Goal: Task Accomplishment & Management: Use online tool/utility

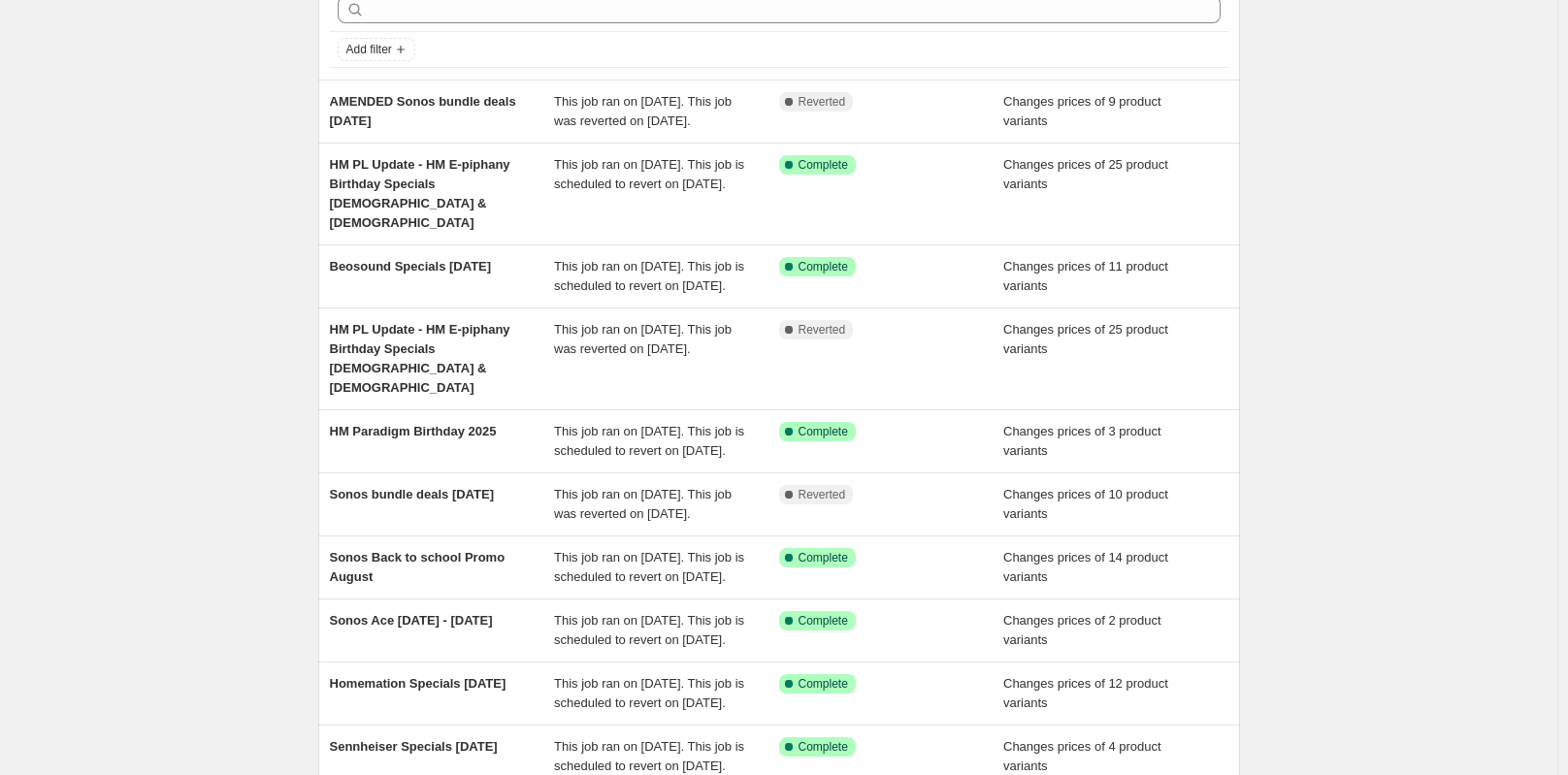
scroll to position [194, 0]
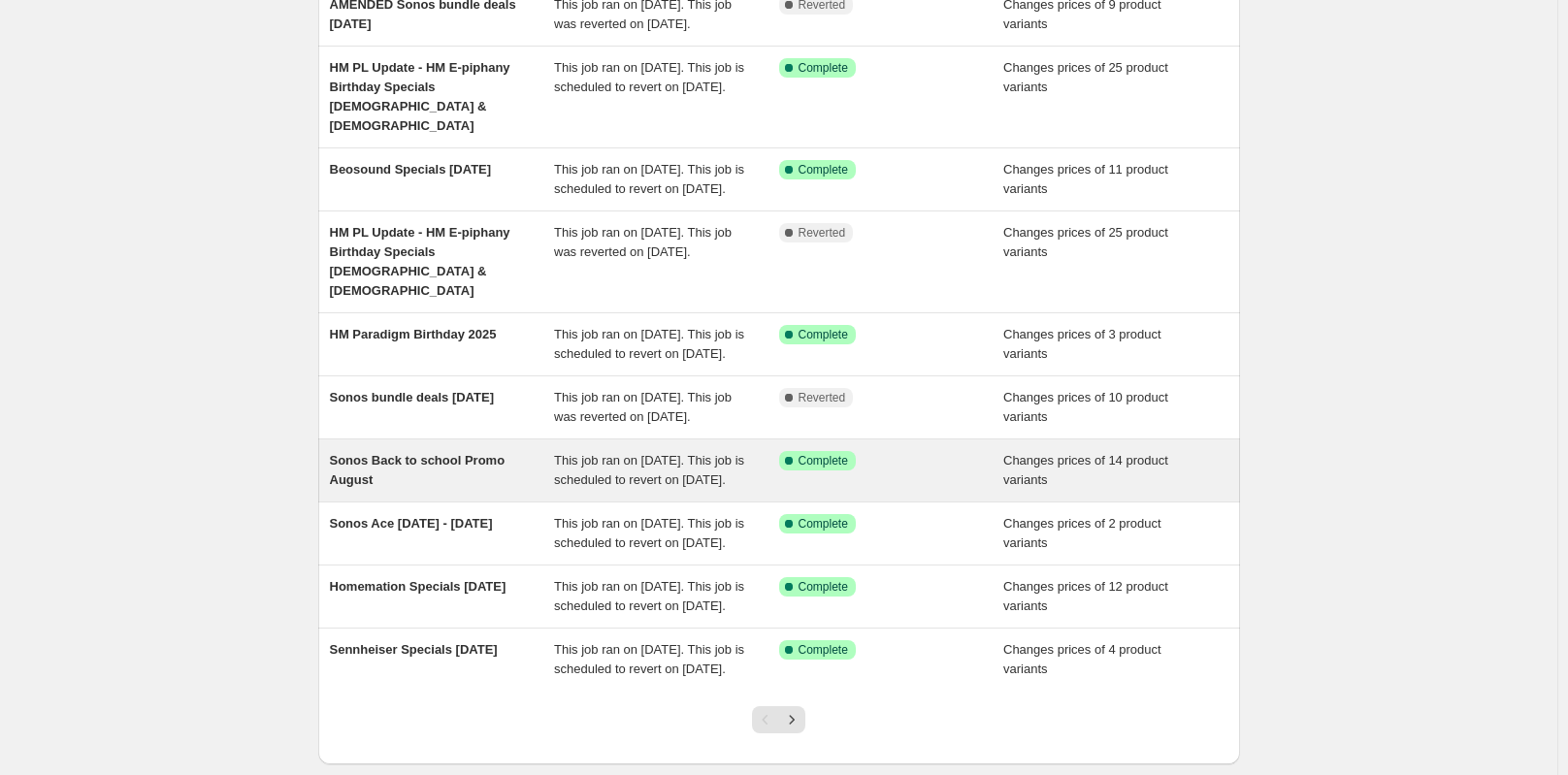
click at [442, 487] on span "Sonos Back to school Promo August" at bounding box center [417, 469] width 176 height 34
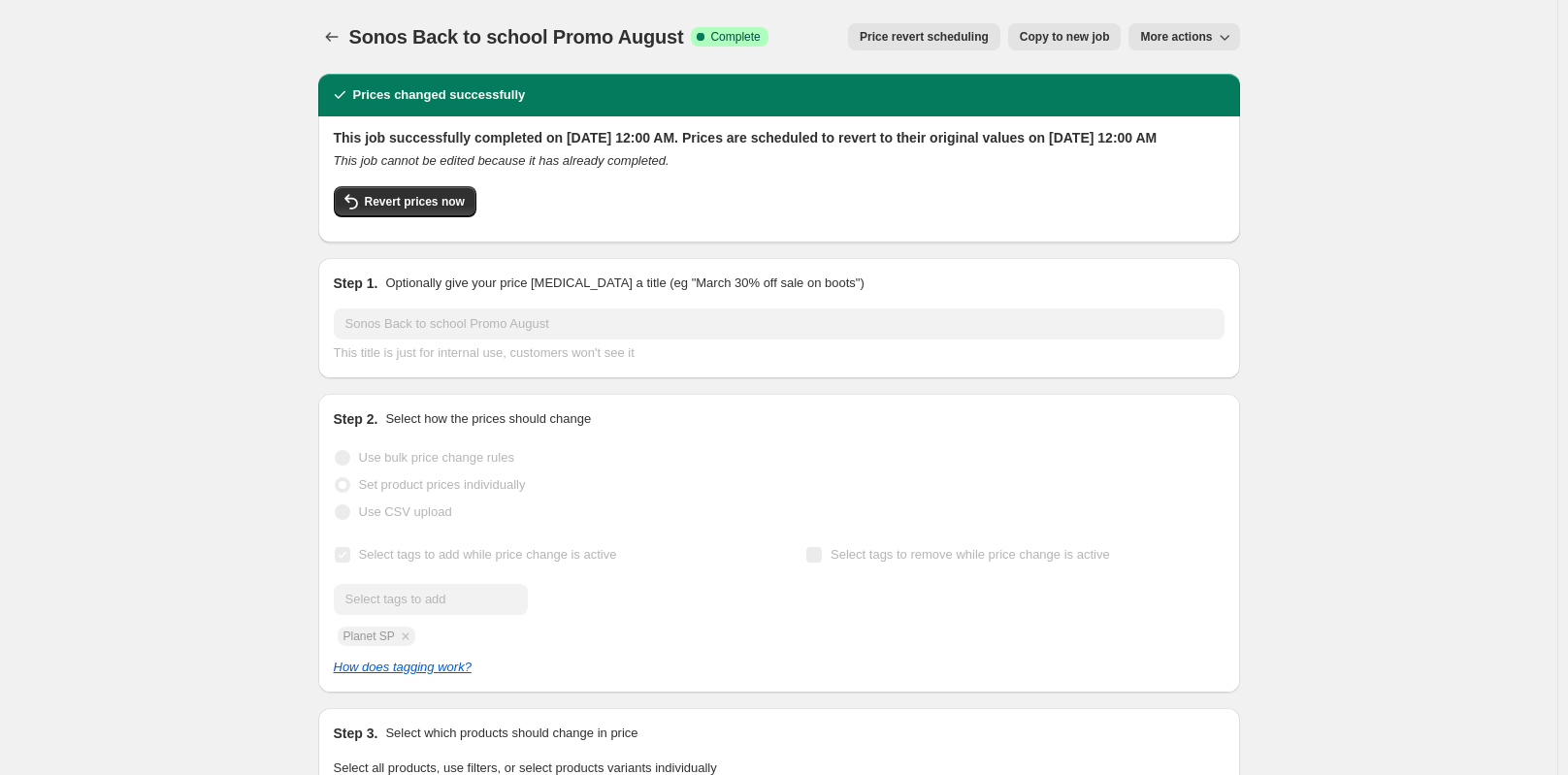
click at [1097, 44] on button "Copy to new job" at bounding box center [1064, 37] width 113 height 28
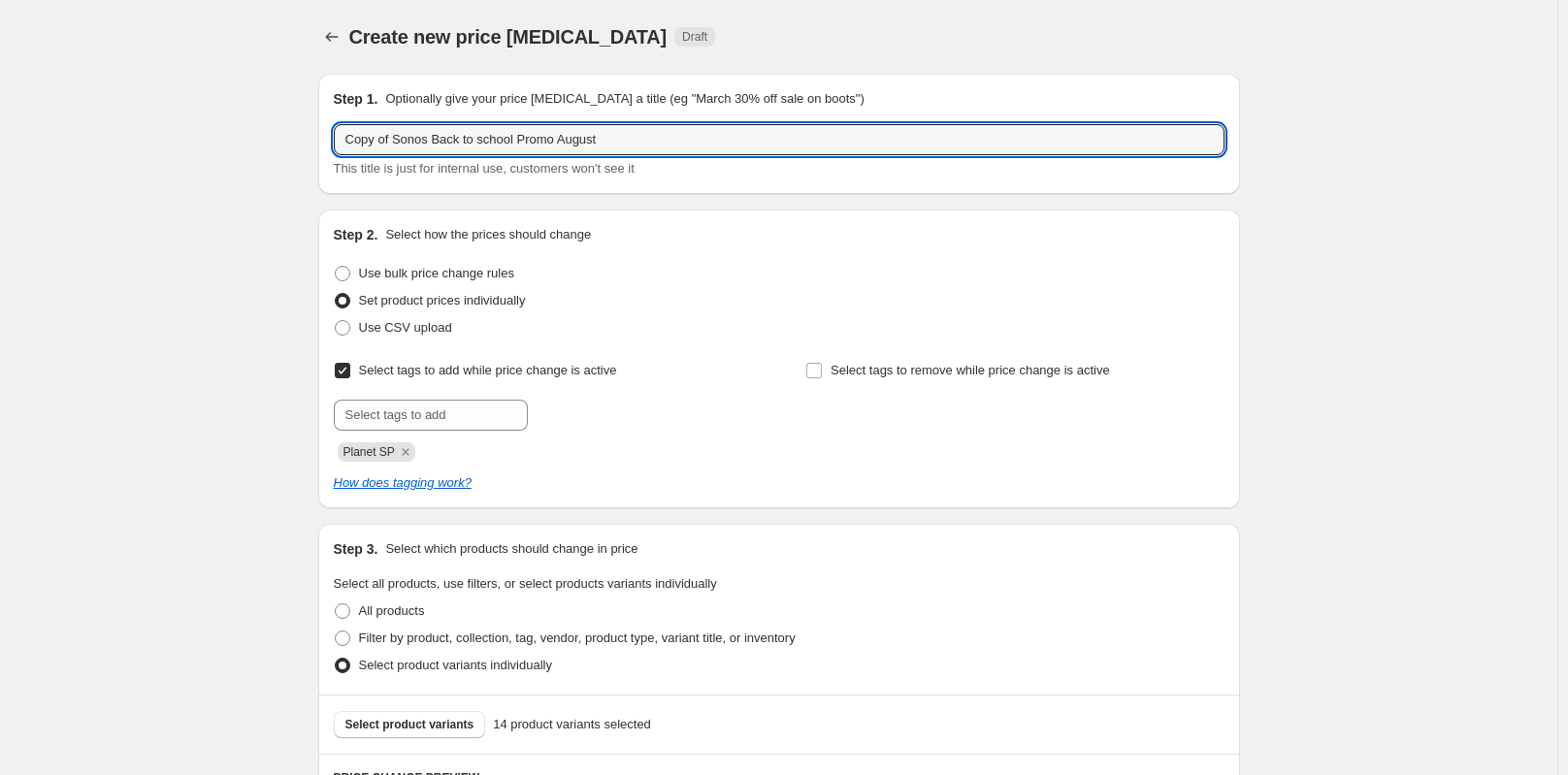
drag, startPoint x: 394, startPoint y: 140, endPoint x: 296, endPoint y: 138, distance: 98.0
click at [517, 145] on input "Sonos Back to school Promo August" at bounding box center [778, 139] width 891 height 31
drag, startPoint x: 517, startPoint y: 145, endPoint x: 584, endPoint y: 145, distance: 67.0
click at [584, 145] on input "Sonos Back to school Promo August" at bounding box center [778, 139] width 891 height 31
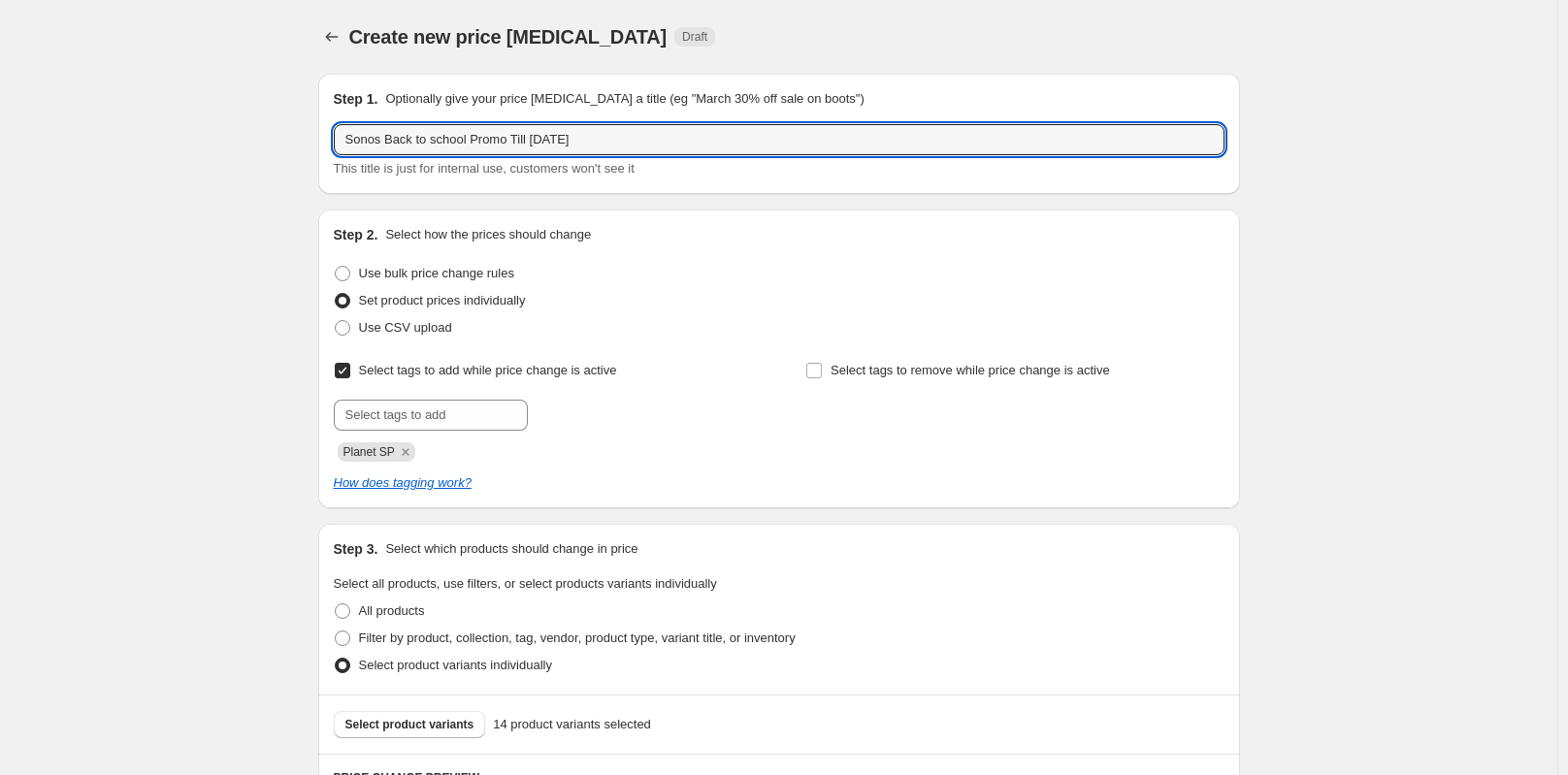
type input "Sonos Back to school Promo Till [DATE]"
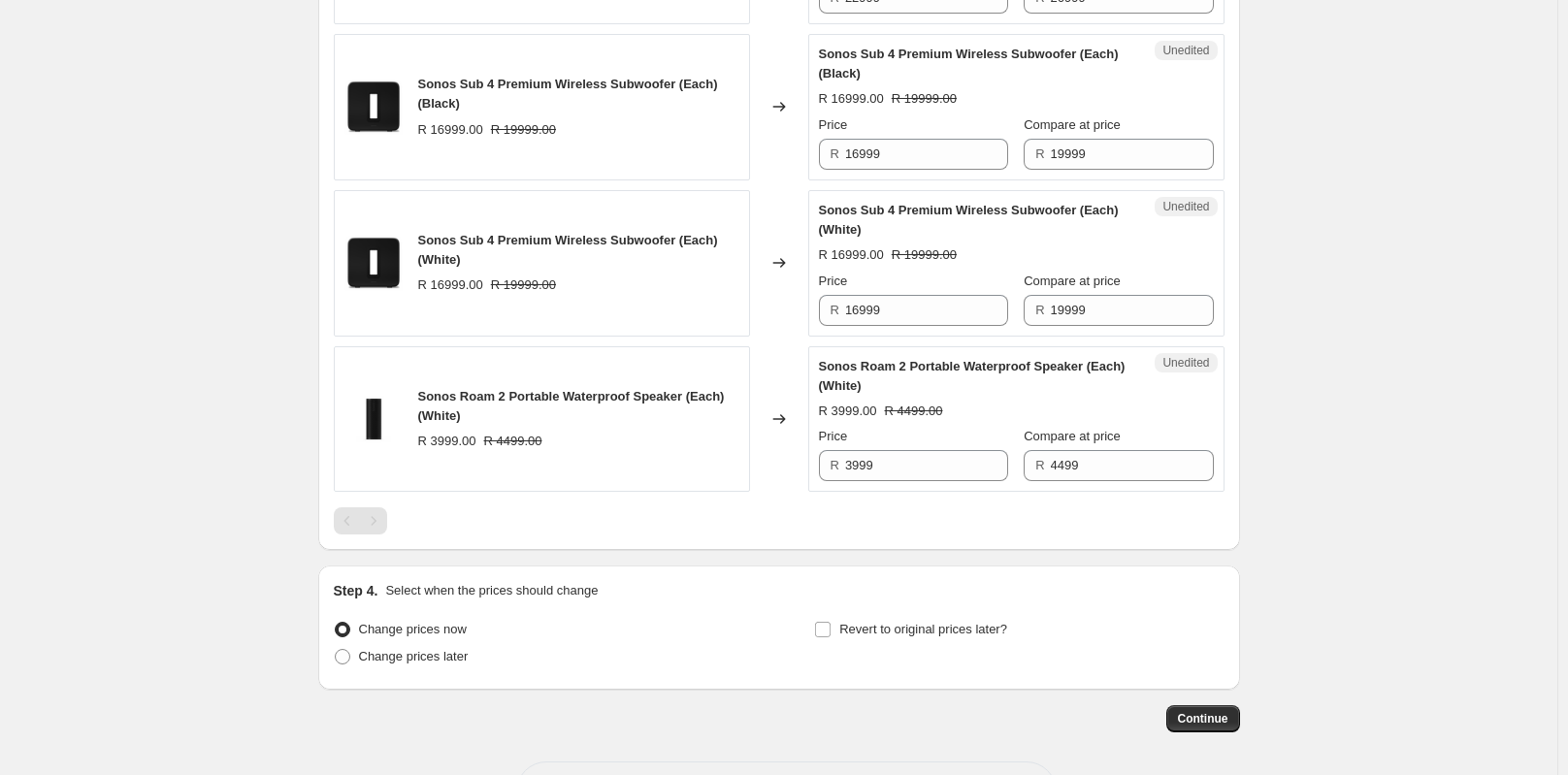
scroll to position [2501, 0]
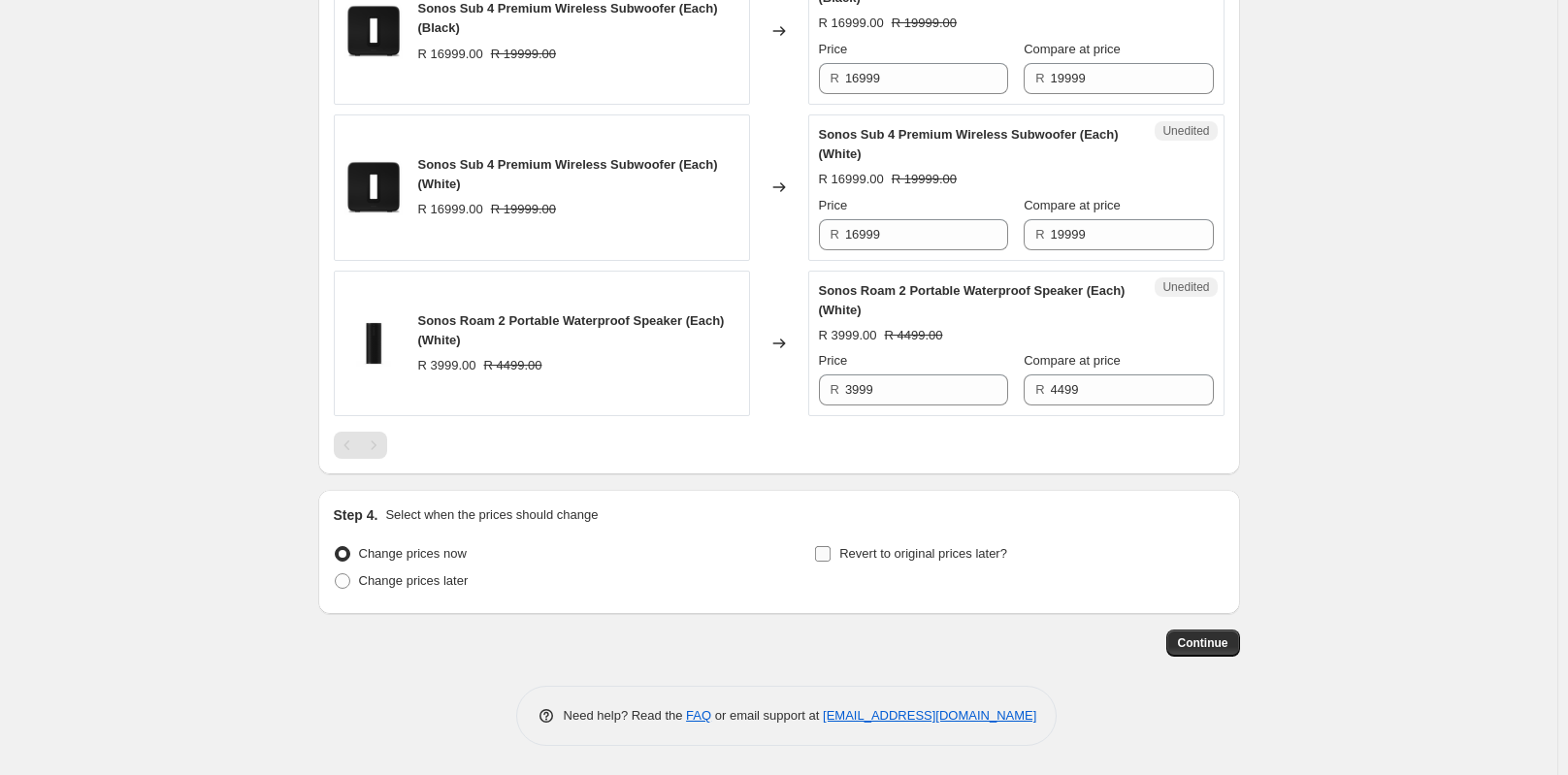
click at [840, 554] on label "Revert to original prices later?" at bounding box center [910, 554] width 193 height 28
click at [830, 554] on input "Revert to original prices later?" at bounding box center [822, 554] width 16 height 16
checkbox input "true"
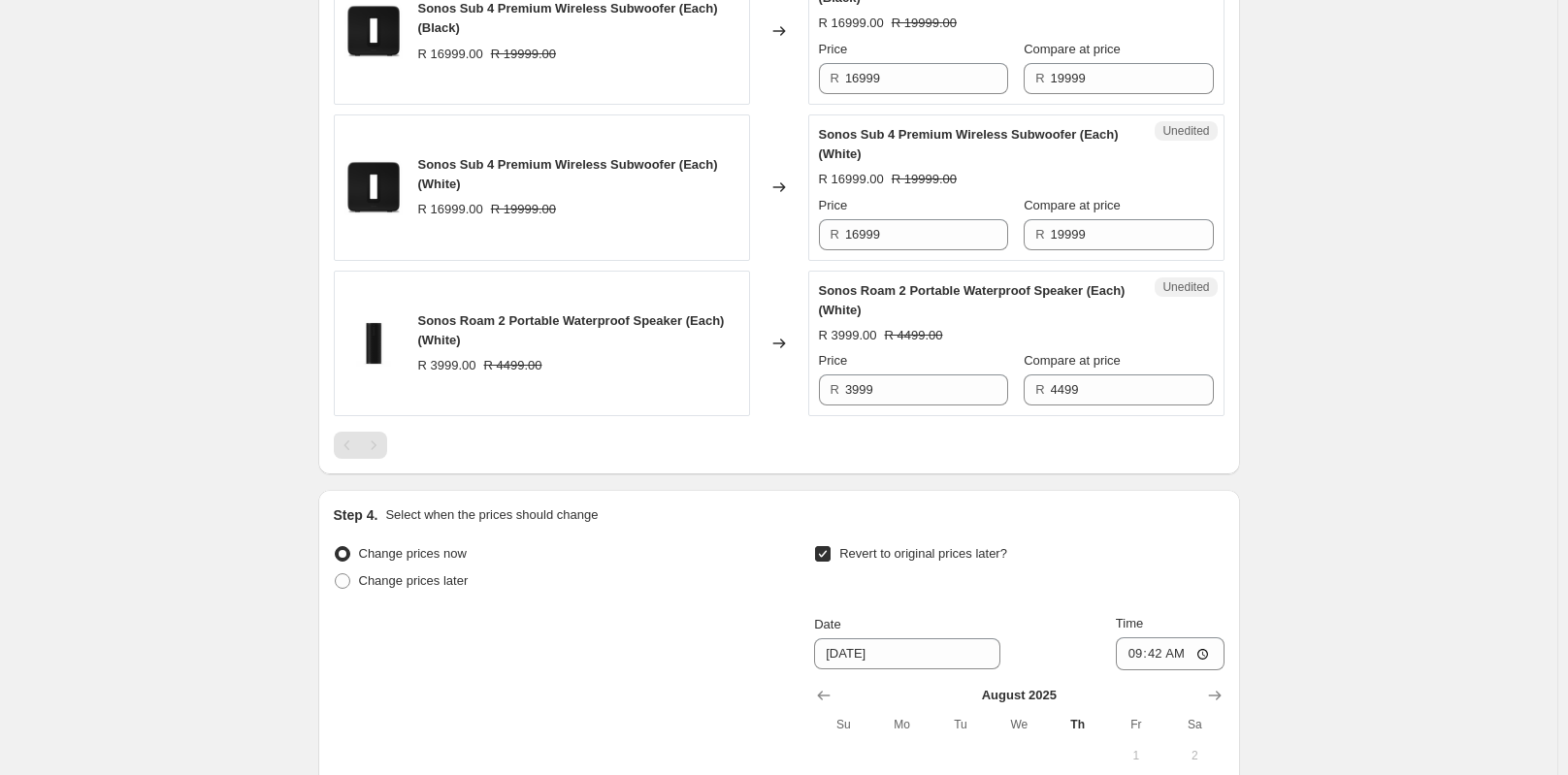
scroll to position [2863, 0]
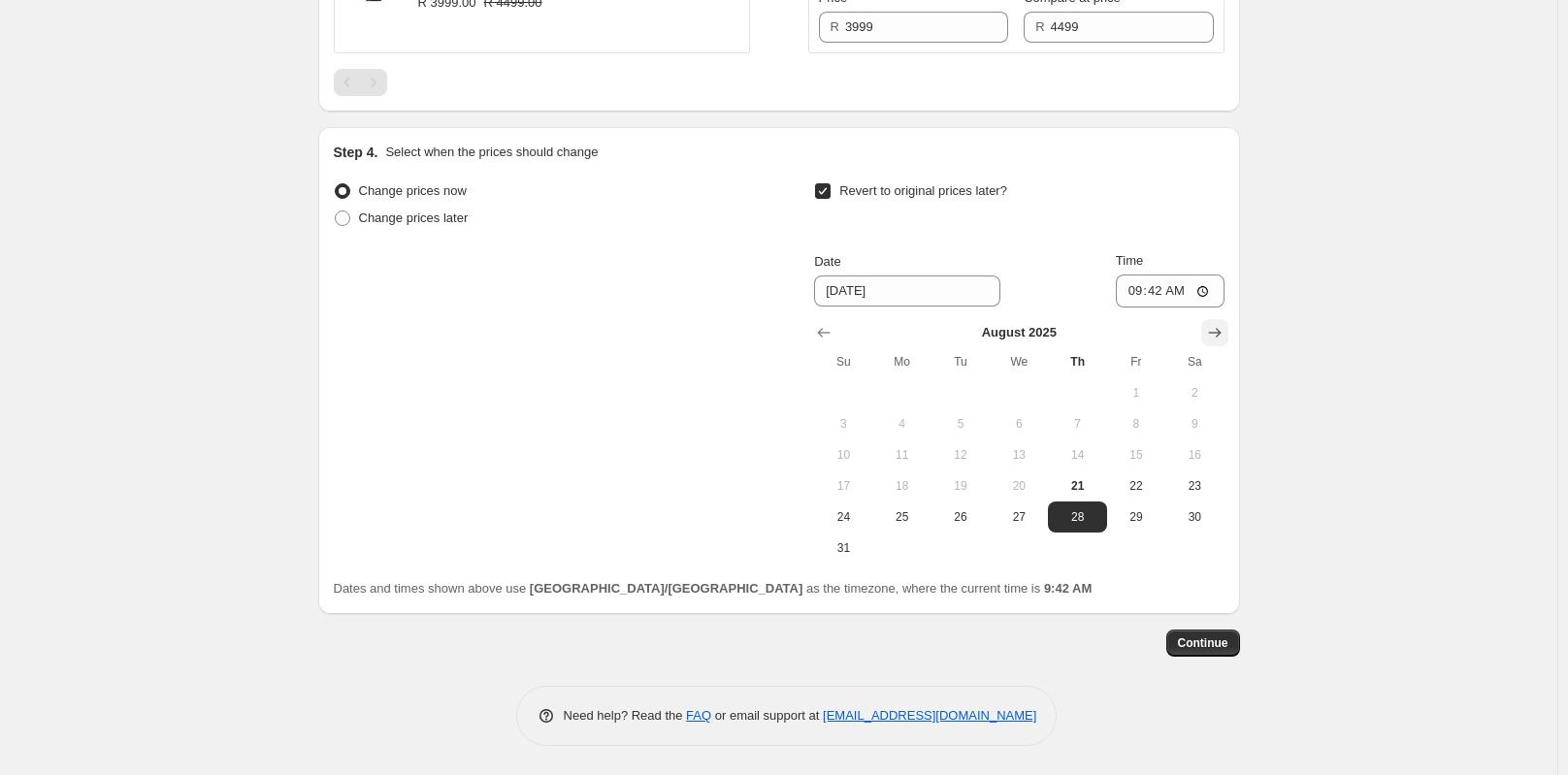
click at [1211, 329] on icon "Show next month, September 2025" at bounding box center [1215, 333] width 20 height 20
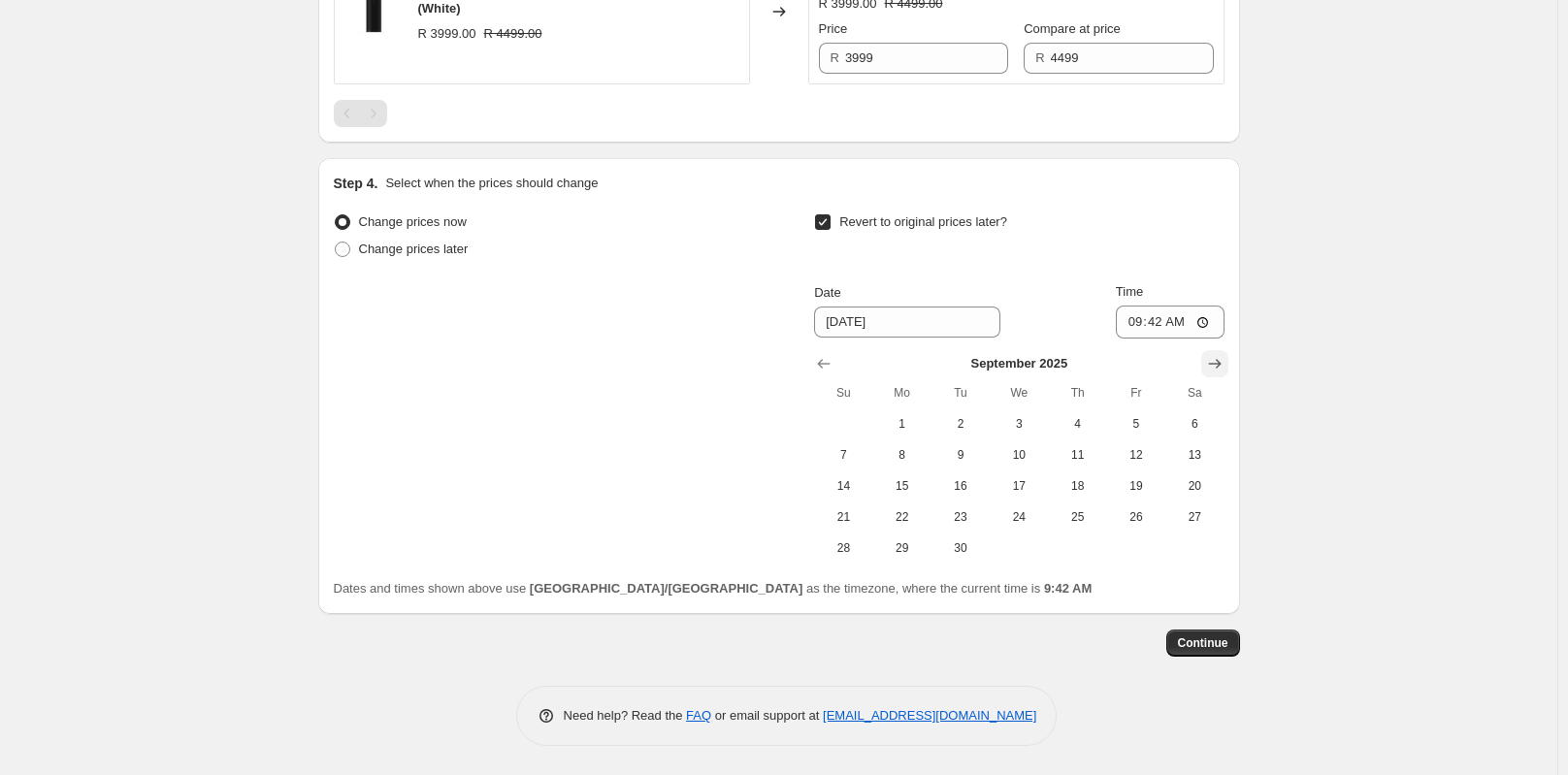
scroll to position [2833, 0]
click at [917, 453] on span "8" at bounding box center [901, 456] width 42 height 16
type input "[DATE]"
click at [1167, 324] on input "09:42" at bounding box center [1170, 321] width 108 height 33
type input "23:59"
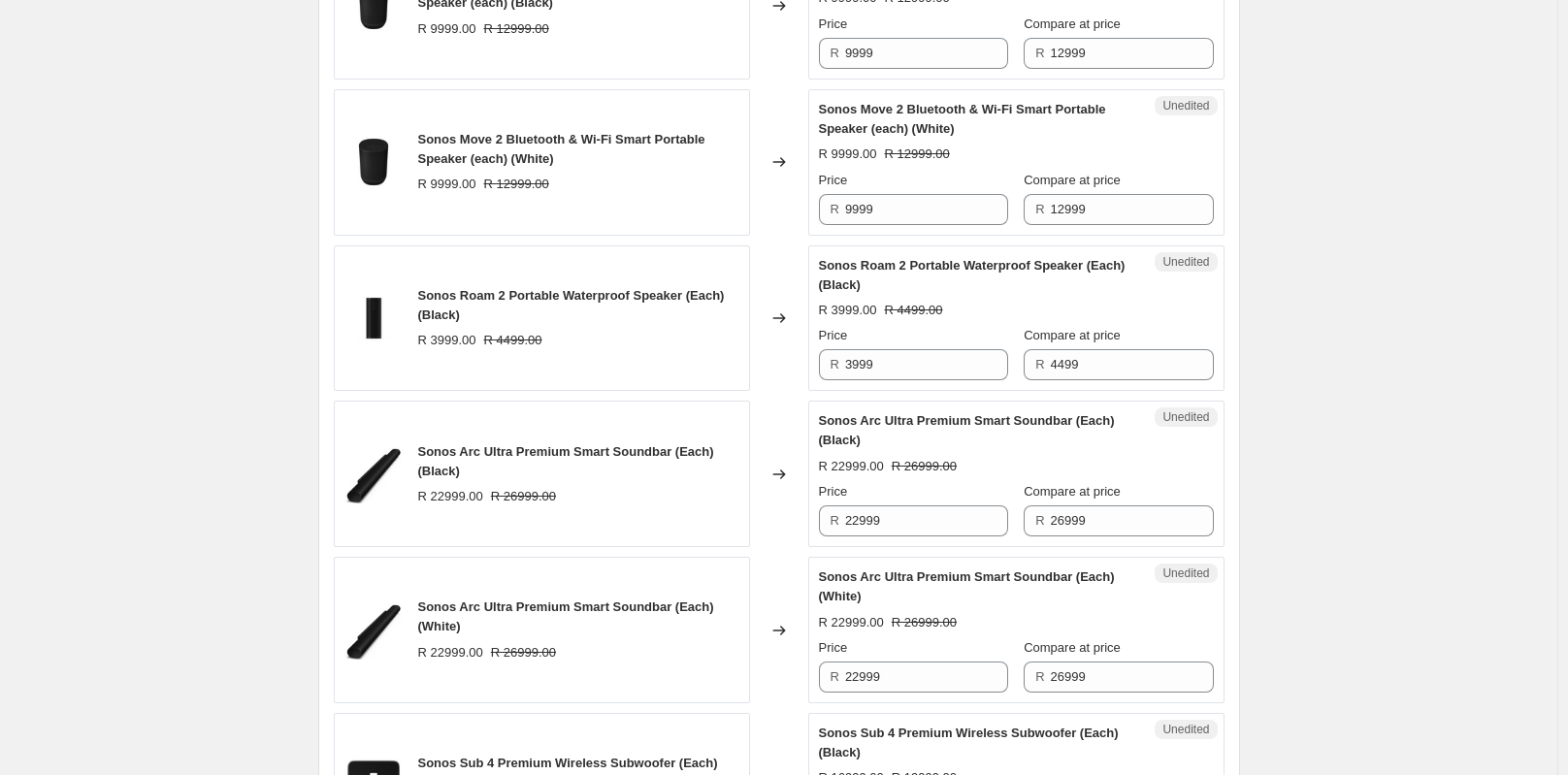
scroll to position [2716, 0]
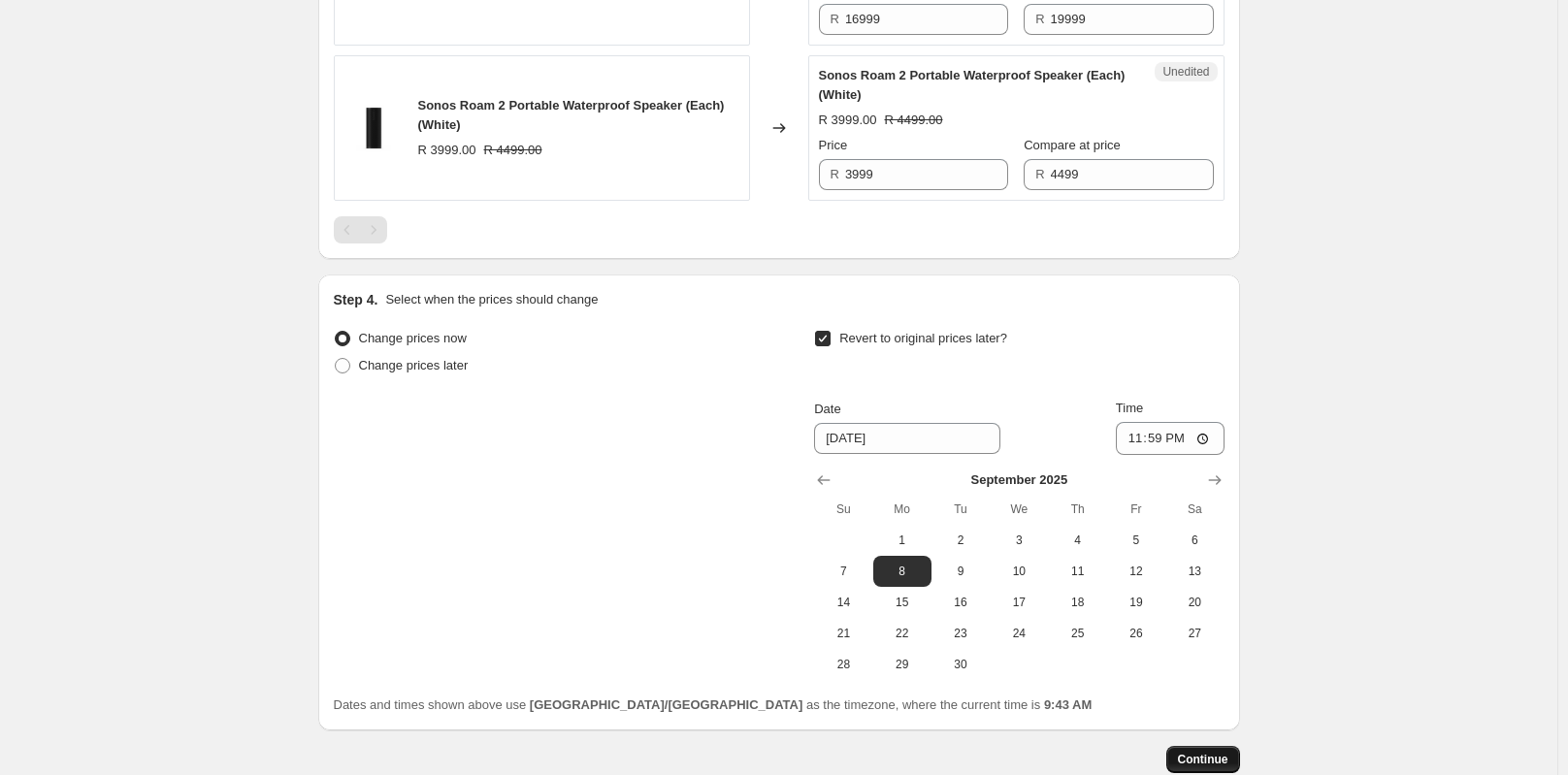
click at [1218, 758] on span "Continue" at bounding box center [1202, 759] width 50 height 16
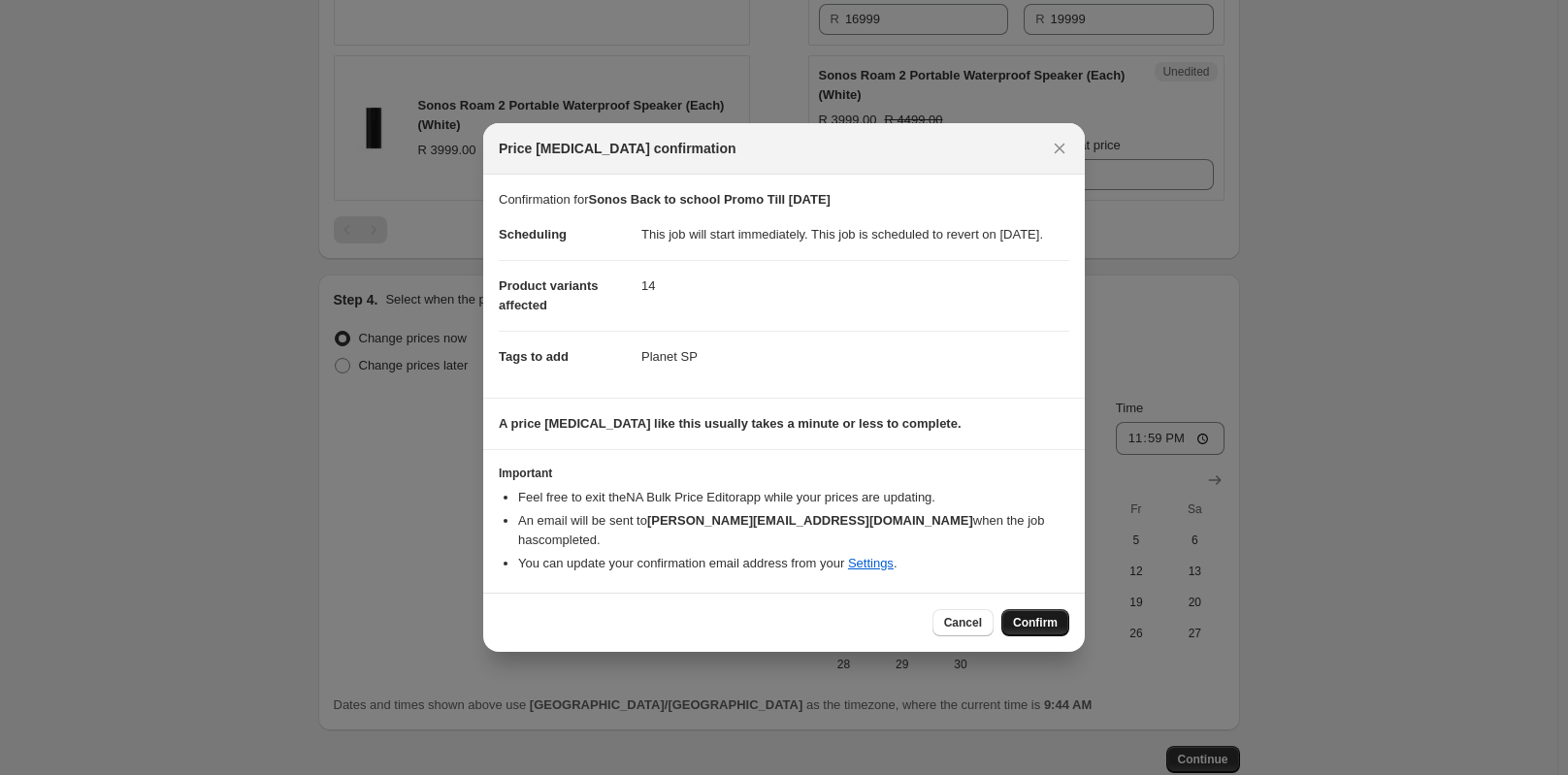
click at [1039, 621] on span "Confirm" at bounding box center [1034, 623] width 44 height 16
type input "Sonos Back to school Promo Till [DATE]"
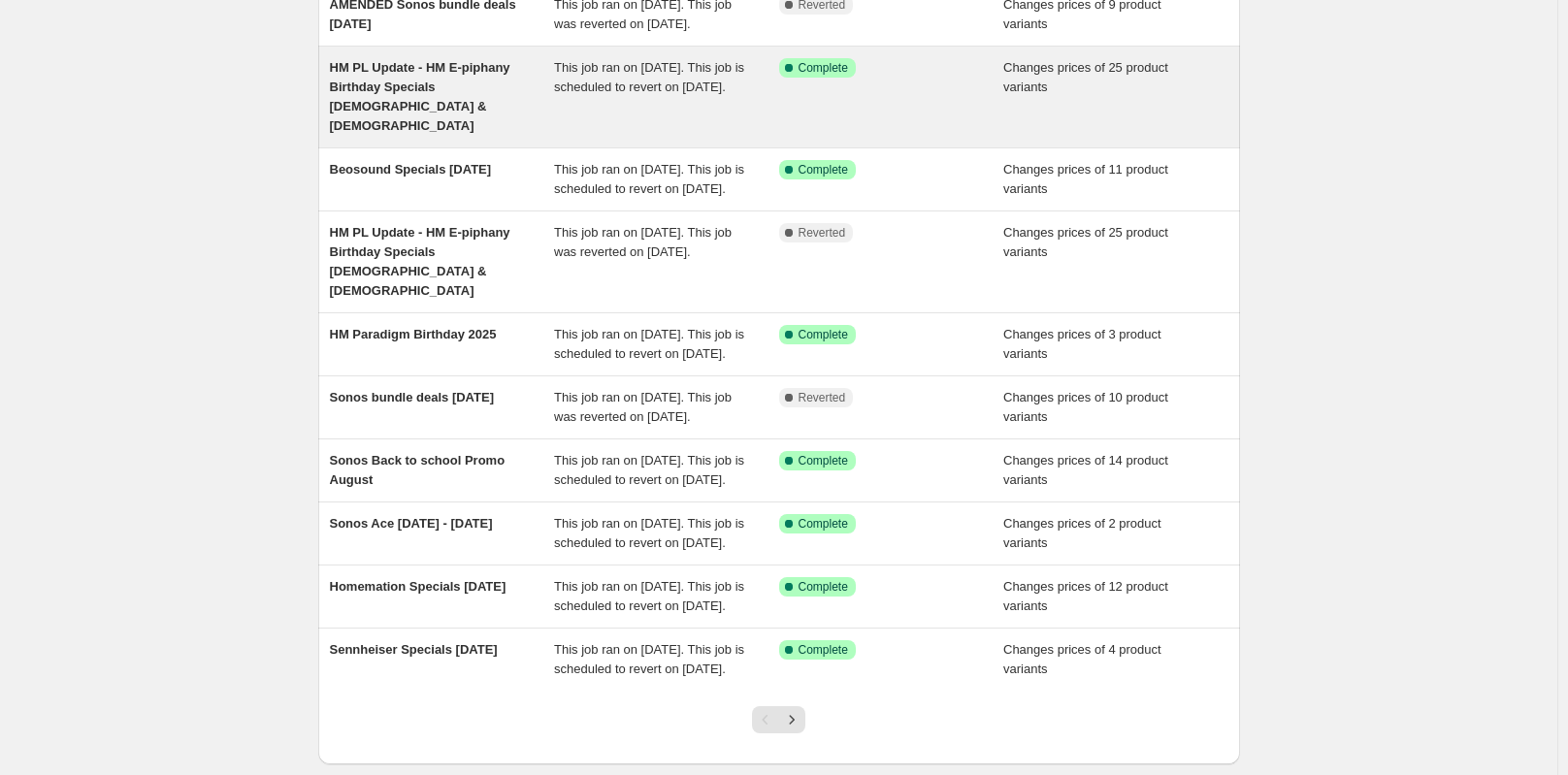
scroll to position [291, 0]
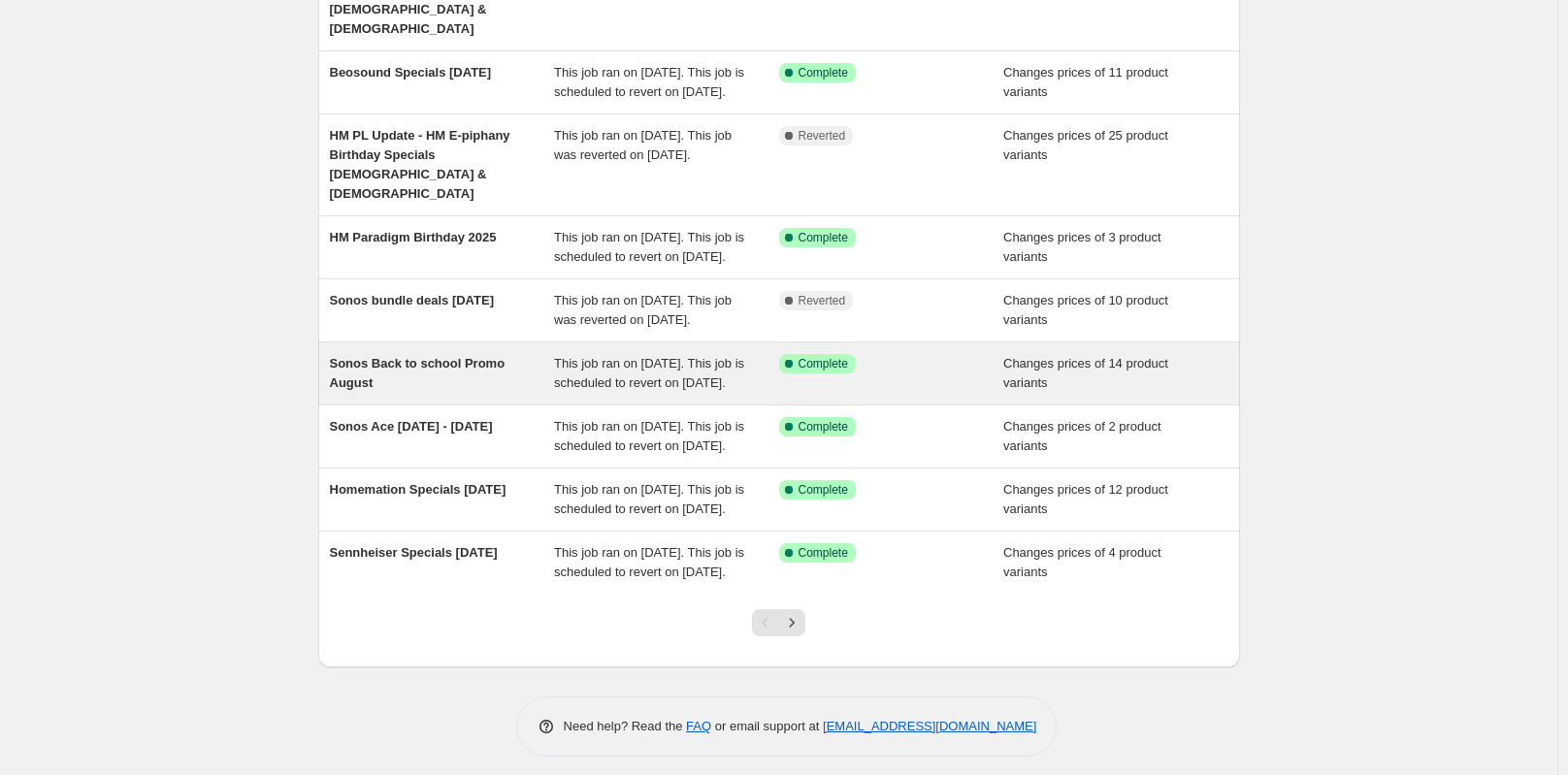
click at [446, 389] on span "Sonos Back to school Promo August" at bounding box center [417, 373] width 176 height 34
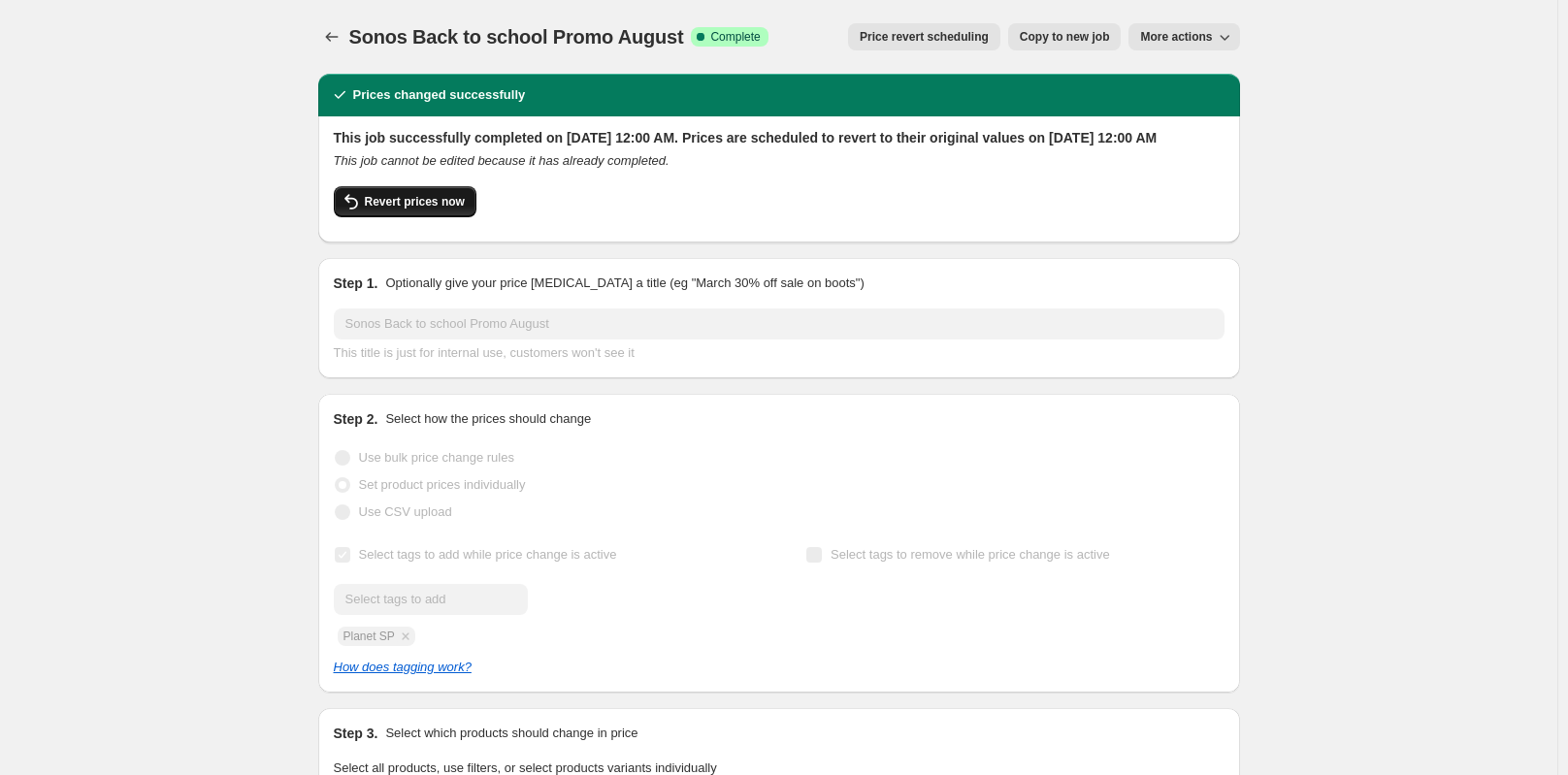
click at [405, 210] on span "Revert prices now" at bounding box center [414, 202] width 100 height 16
checkbox input "false"
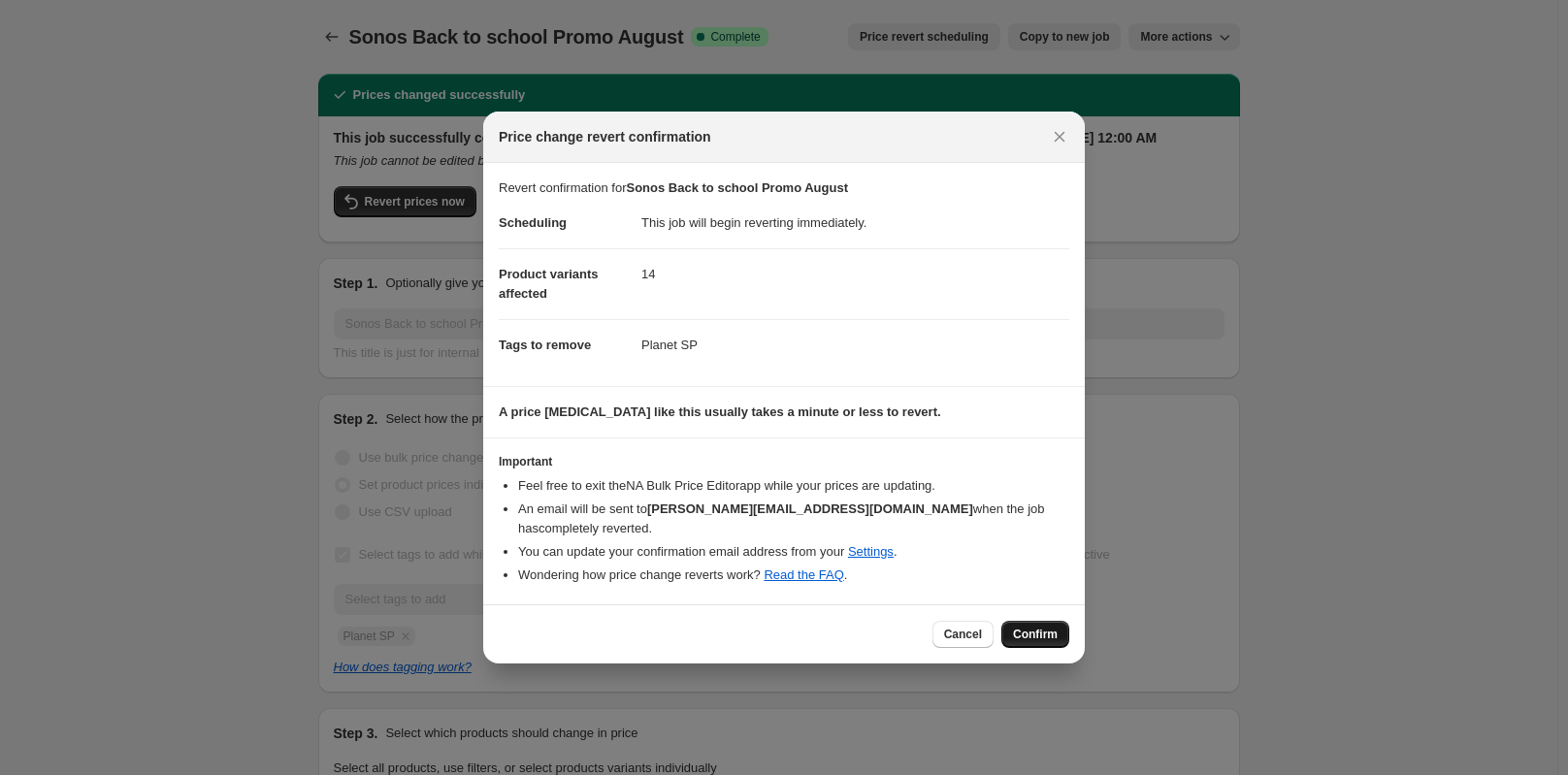
click at [1046, 627] on span "Confirm" at bounding box center [1034, 635] width 44 height 16
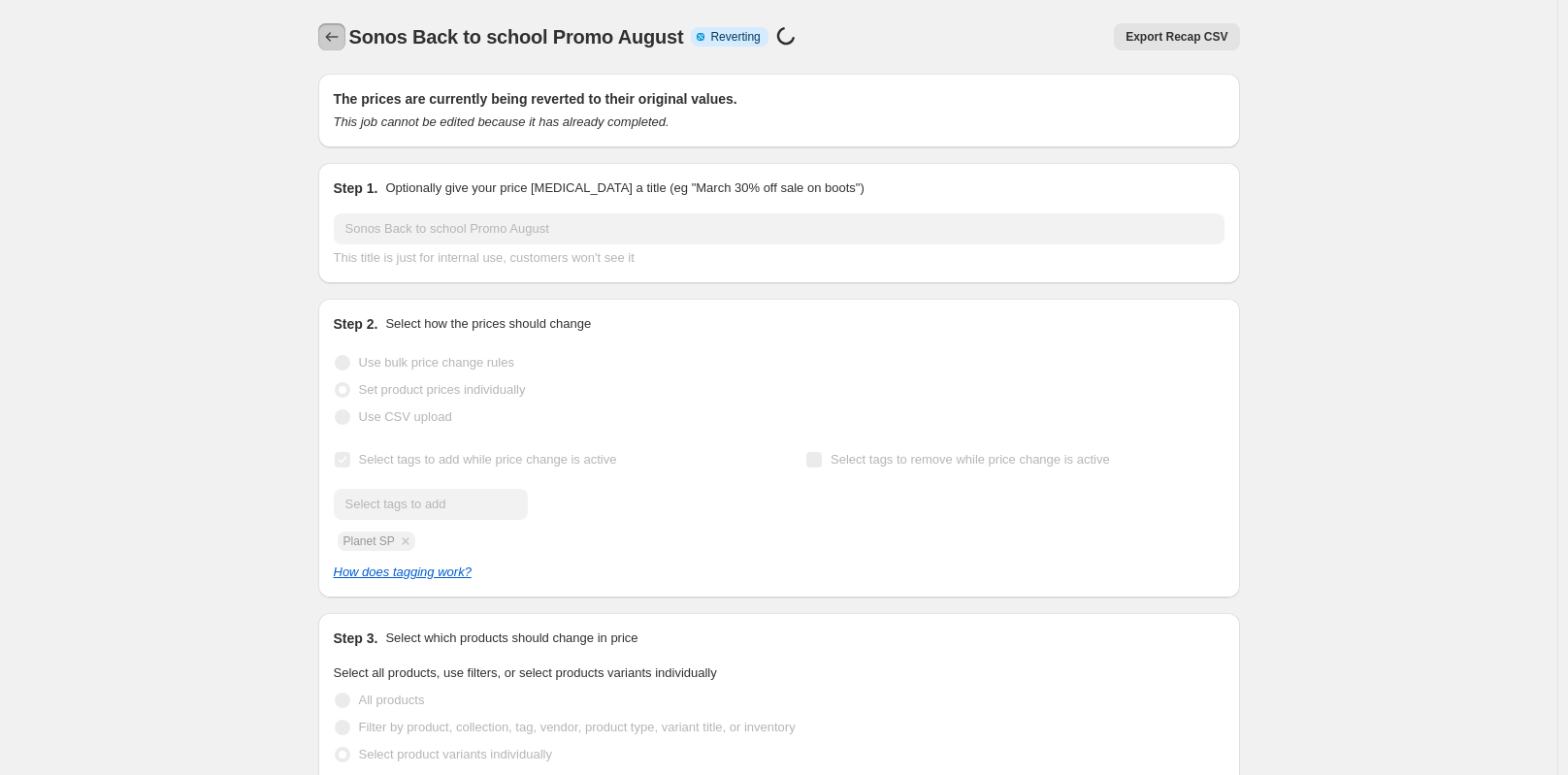
click at [333, 38] on icon "Price change jobs" at bounding box center [332, 37] width 20 height 20
